Goal: Information Seeking & Learning: Learn about a topic

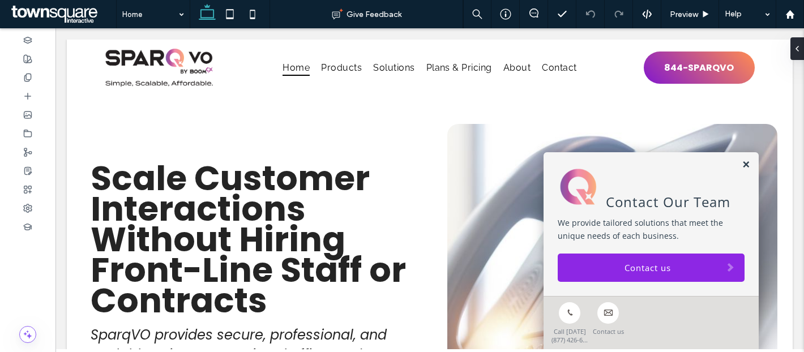
click at [744, 166] on link at bounding box center [746, 165] width 8 height 10
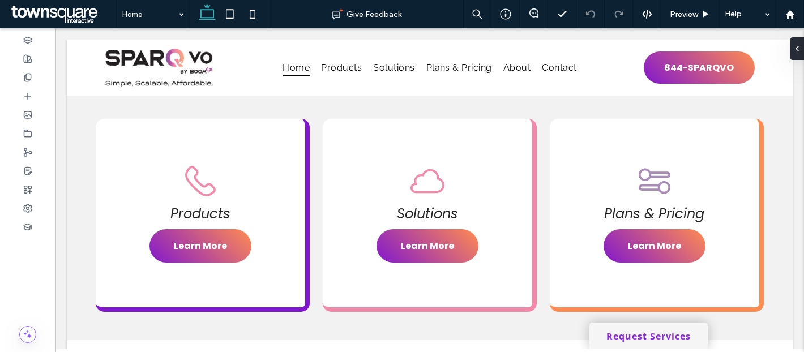
scroll to position [642, 0]
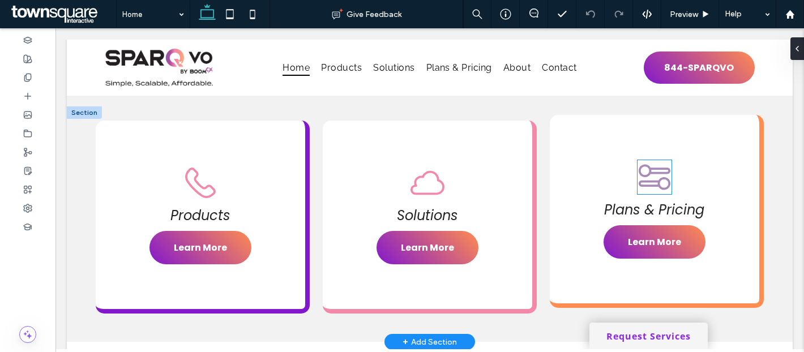
click at [665, 182] on icon at bounding box center [654, 177] width 34 height 34
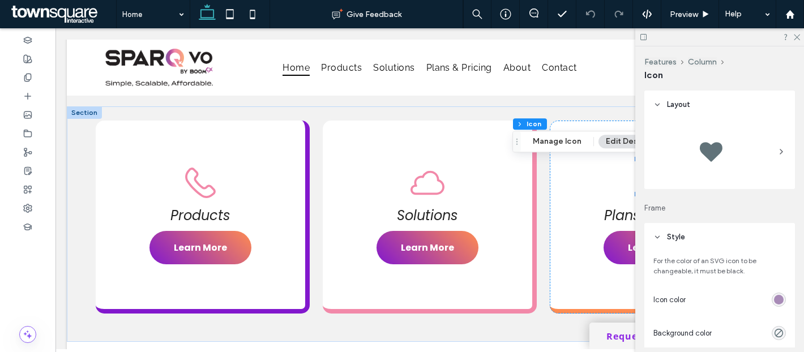
click at [782, 301] on div "rgb(168, 139, 183)" at bounding box center [779, 300] width 10 height 10
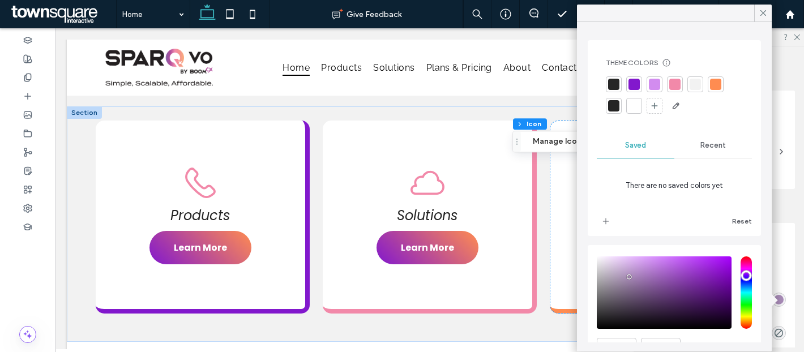
click at [655, 87] on div at bounding box center [654, 84] width 11 height 11
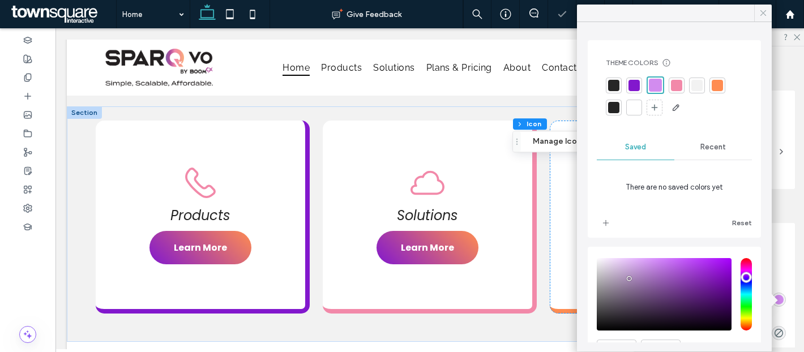
click at [766, 11] on icon at bounding box center [763, 13] width 10 height 10
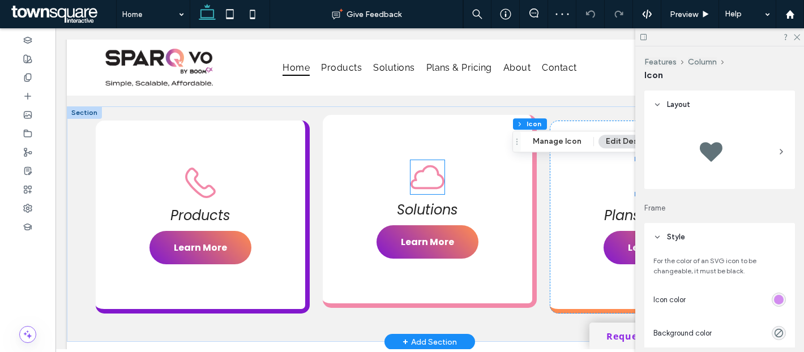
click at [435, 188] on icon at bounding box center [427, 177] width 34 height 24
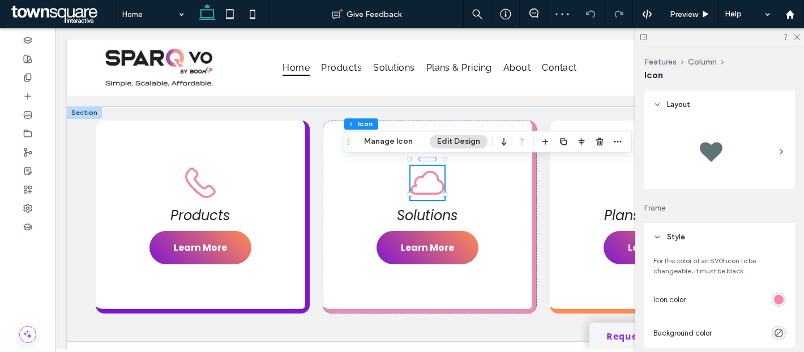
click at [776, 301] on div "rgb(242, 137, 169)" at bounding box center [779, 300] width 10 height 10
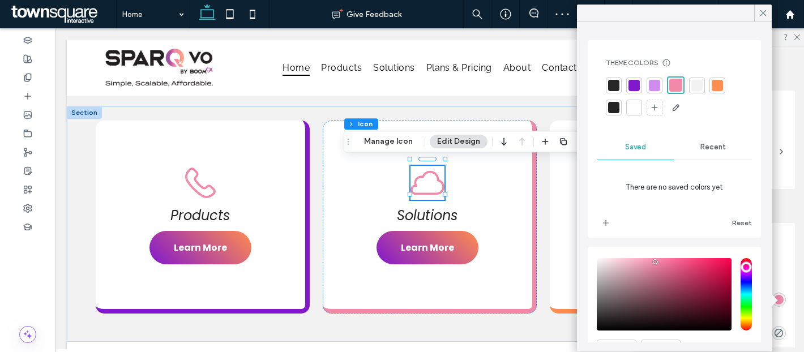
click at [656, 82] on div at bounding box center [654, 85] width 11 height 11
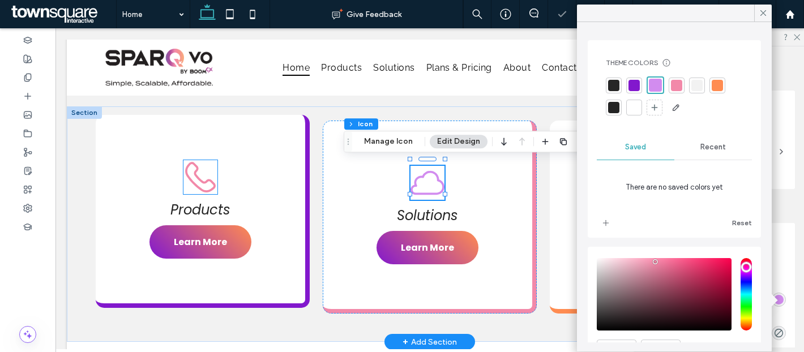
click at [202, 184] on icon at bounding box center [200, 177] width 34 height 34
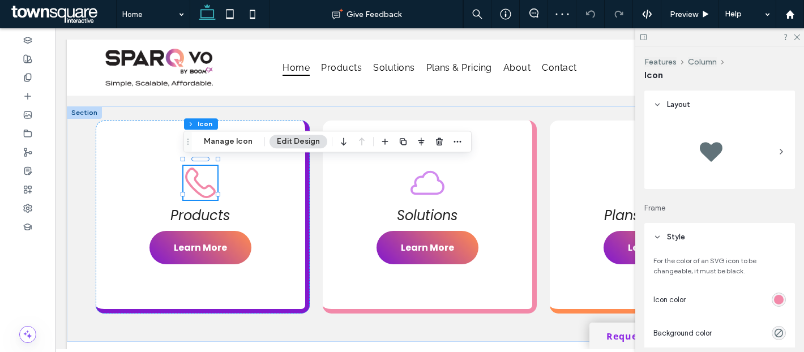
click at [780, 299] on div "rgb(242, 137, 169)" at bounding box center [779, 300] width 10 height 10
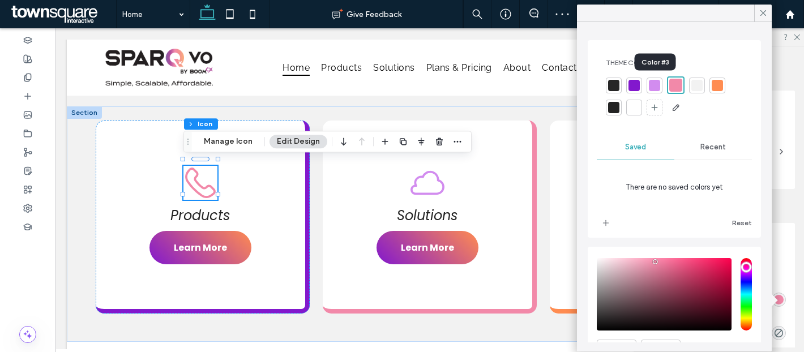
click at [656, 91] on div at bounding box center [655, 86] width 16 height 16
click at [762, 10] on icon at bounding box center [763, 13] width 10 height 10
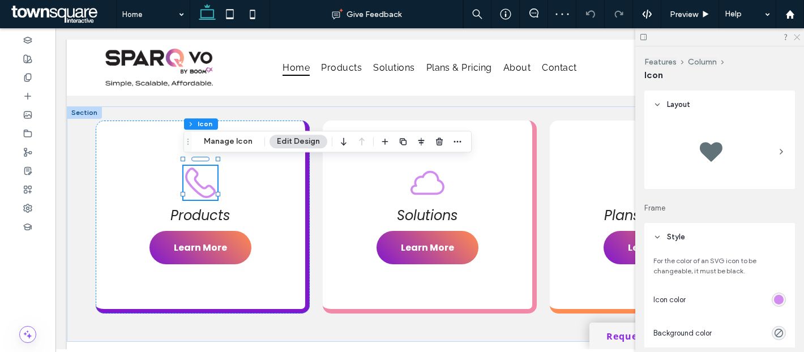
click at [793, 33] on icon at bounding box center [796, 36] width 7 height 7
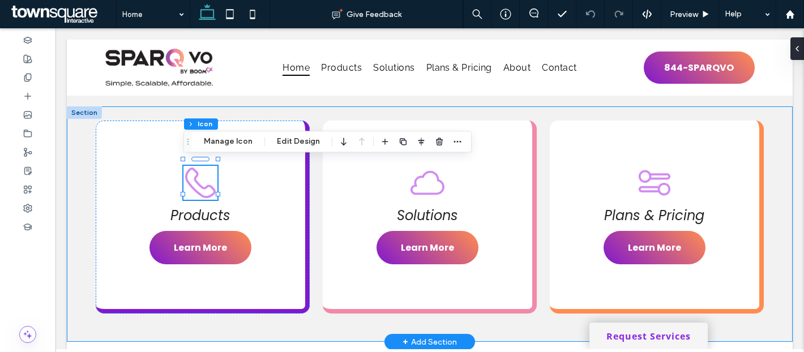
click at [768, 144] on div "Products Learn More Solutions Learn More Plans & Pricing Learn More" at bounding box center [430, 224] width 726 height 236
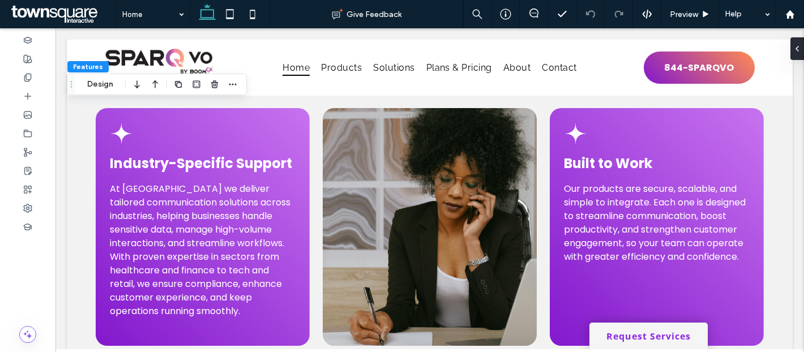
scroll to position [2405, 0]
